Goal: Navigation & Orientation: Find specific page/section

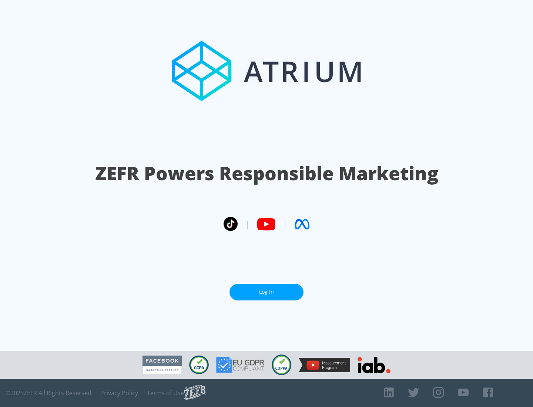
click at [266, 292] on link "Log In" at bounding box center [266, 292] width 74 height 17
